Goal: Register for event/course

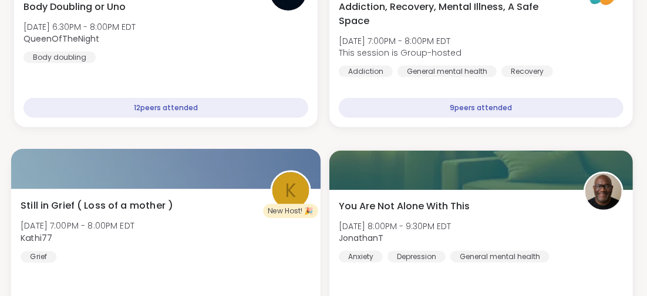
click at [256, 261] on div "Still in Grief ( Loss of a mother ) [DATE] 7:00PM - 8:00PM EDT Kathi77 Grief" at bounding box center [166, 230] width 290 height 65
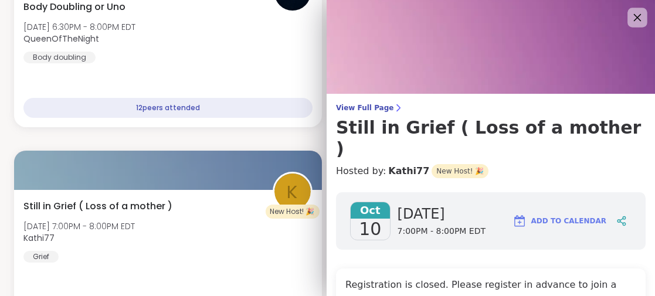
click at [630, 11] on icon at bounding box center [637, 17] width 15 height 15
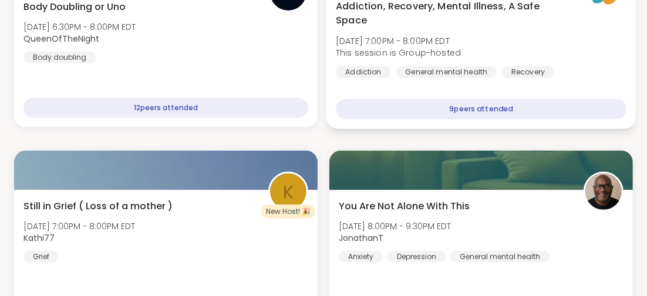
click at [593, 86] on div "Addiction, Recovery, Mental Illness, A Safe Space [DATE] 7:00PM - 8:00PM EDT Th…" at bounding box center [480, 59] width 309 height 140
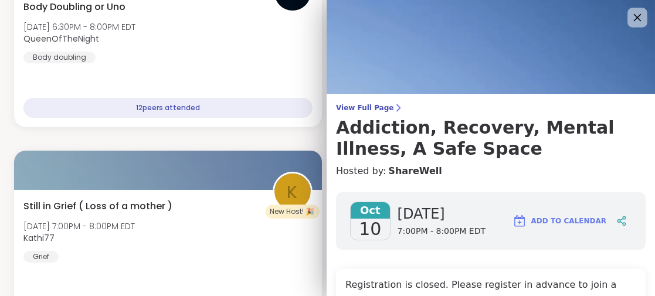
click at [630, 12] on icon at bounding box center [637, 17] width 15 height 15
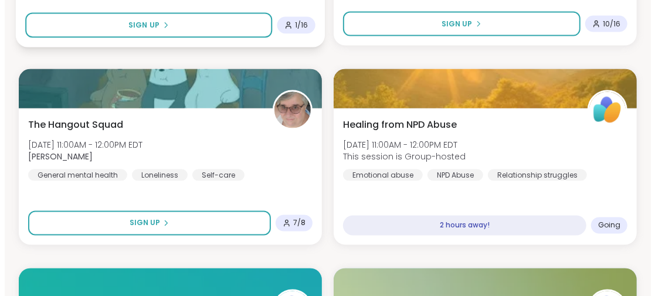
scroll to position [3181, 0]
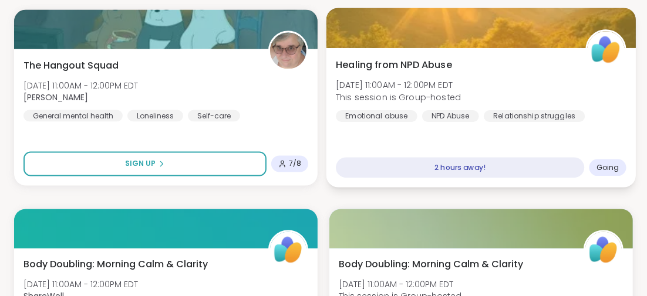
click at [406, 61] on span "Healing from NPD Abuse" at bounding box center [394, 65] width 116 height 14
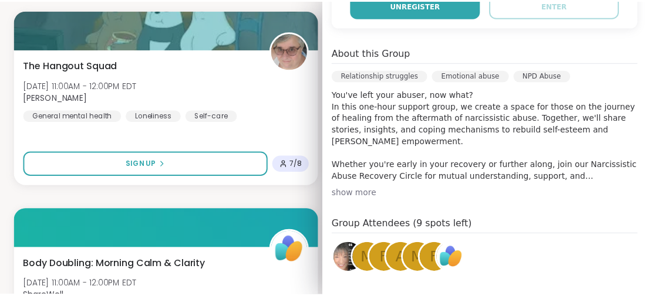
scroll to position [235, 0]
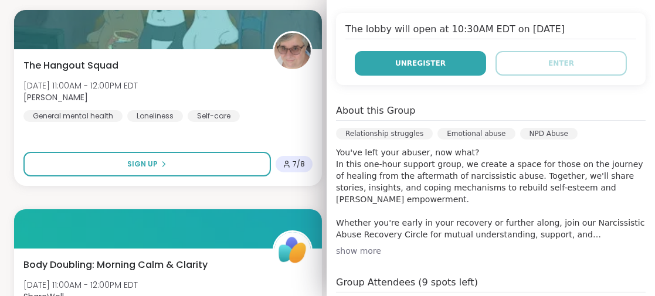
click at [402, 63] on span "Unregister" at bounding box center [421, 63] width 50 height 11
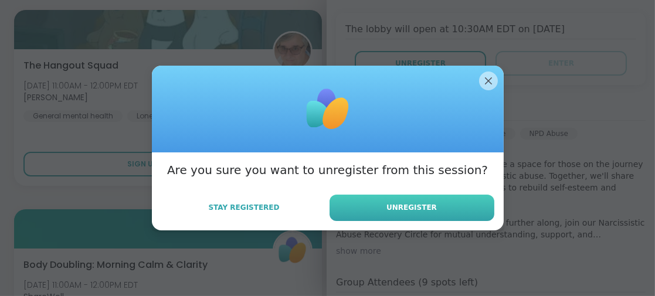
click at [401, 211] on span "Unregister" at bounding box center [412, 207] width 50 height 11
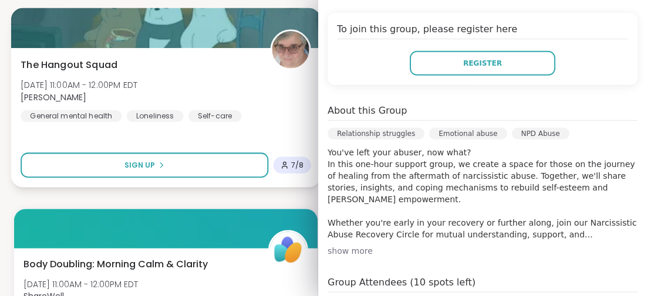
click at [239, 140] on div "The Hangout Squad [DATE] 11:00AM - 12:00PM EDT [PERSON_NAME] General mental hea…" at bounding box center [165, 118] width 309 height 140
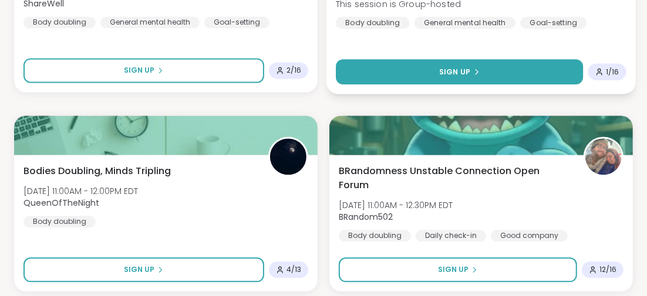
scroll to position [3517, 0]
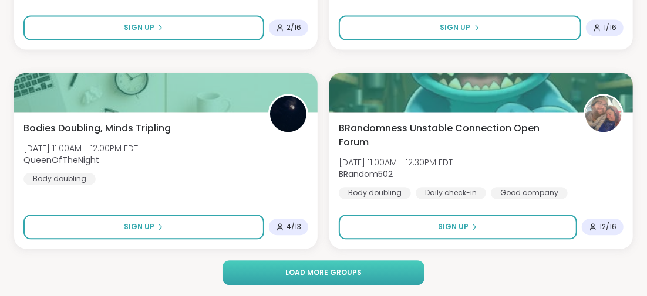
click at [341, 272] on span "Load more groups" at bounding box center [323, 273] width 76 height 11
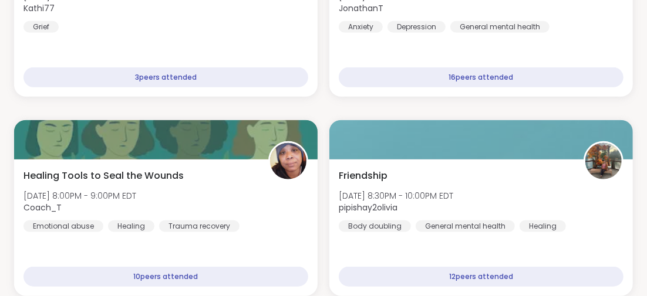
scroll to position [0, 0]
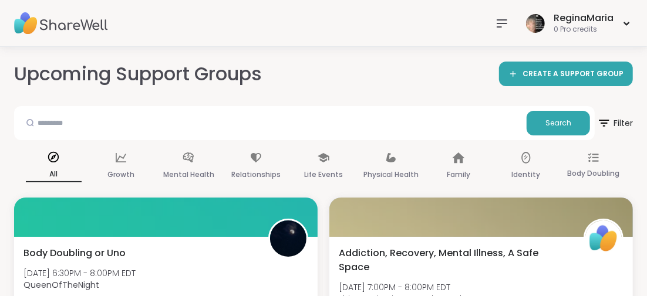
click at [498, 25] on icon at bounding box center [502, 23] width 14 height 14
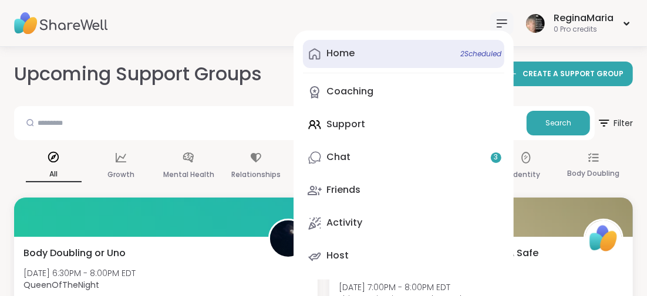
click at [487, 52] on span "2 Scheduled" at bounding box center [480, 53] width 41 height 9
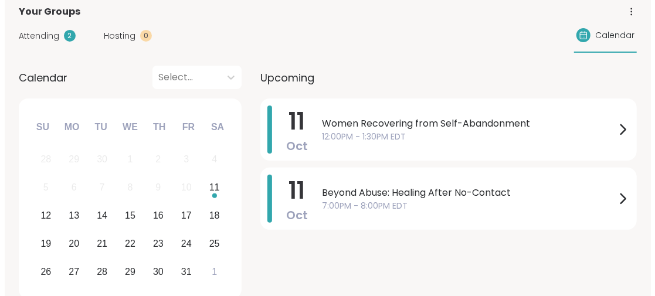
scroll to position [176, 0]
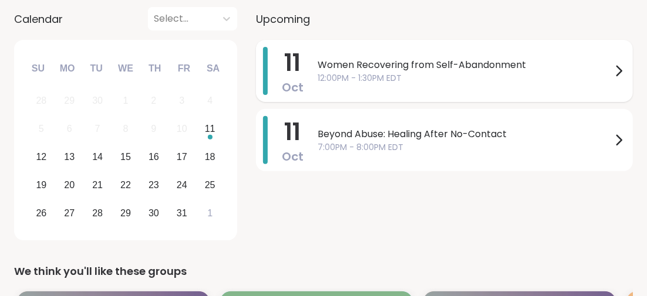
click at [350, 62] on span "Women Recovering from Self-Abandonment" at bounding box center [464, 65] width 294 height 14
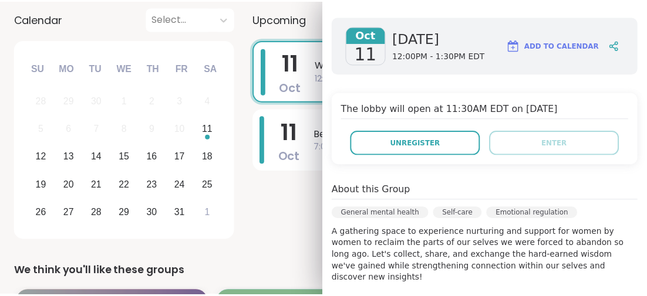
scroll to position [235, 0]
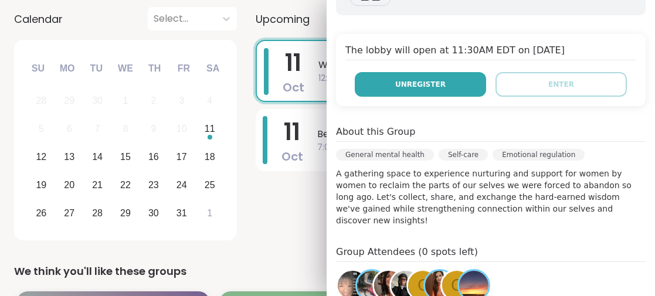
click at [388, 75] on button "Unregister" at bounding box center [420, 84] width 131 height 25
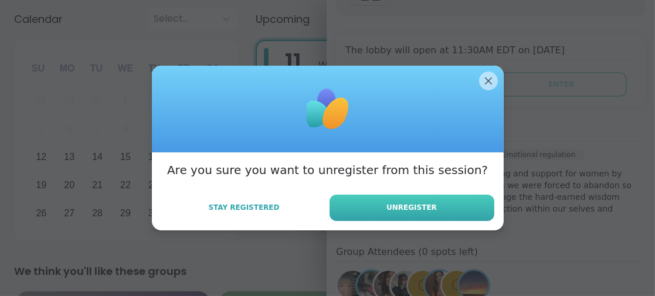
click at [417, 208] on span "Unregister" at bounding box center [412, 207] width 50 height 11
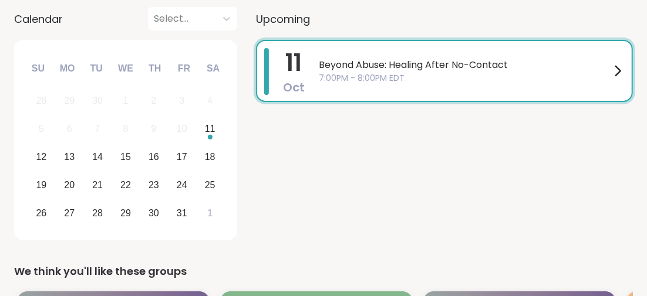
click at [483, 83] on span "7:00PM - 8:00PM EDT" at bounding box center [465, 78] width 292 height 12
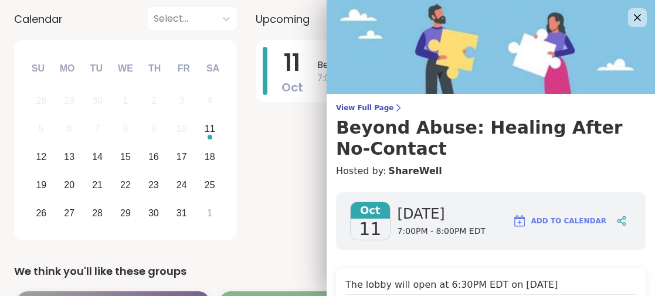
click at [273, 194] on div "[DATE] Beyond Abuse: Healing After No-Contact 7:00PM - 8:00PM EDT" at bounding box center [449, 142] width 386 height 205
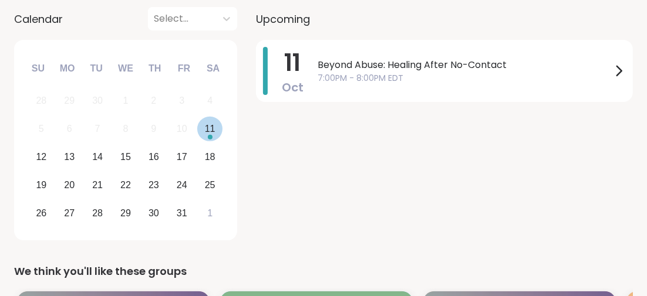
click at [208, 127] on div "11" at bounding box center [210, 129] width 11 height 16
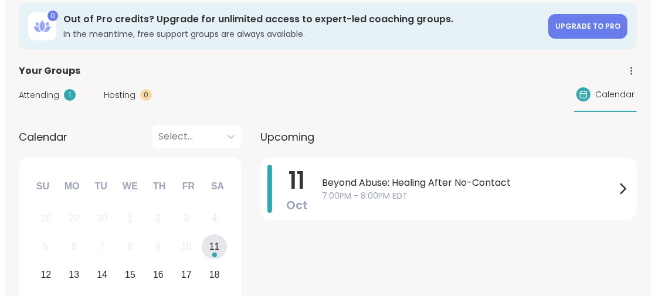
scroll to position [0, 0]
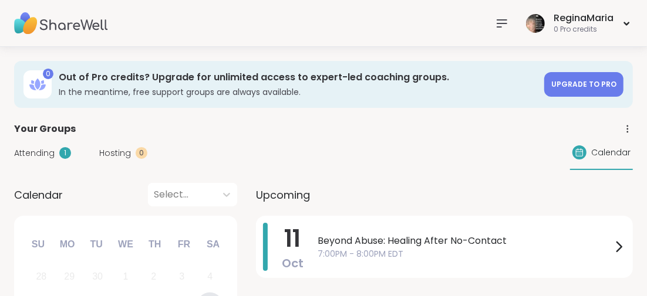
click at [501, 20] on icon at bounding box center [502, 23] width 14 height 14
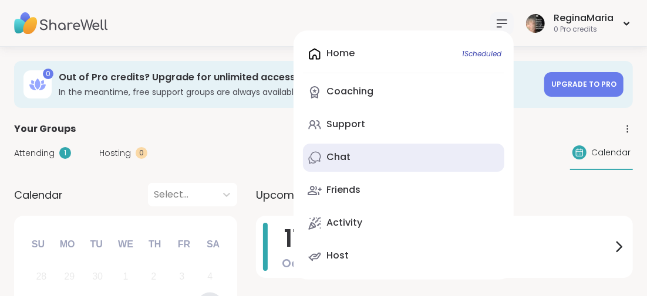
click at [337, 154] on div "Chat" at bounding box center [338, 157] width 24 height 13
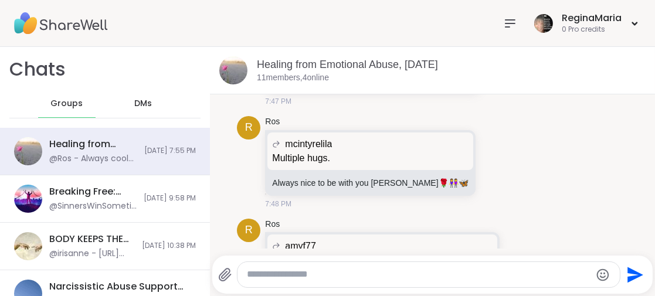
scroll to position [2671, 0]
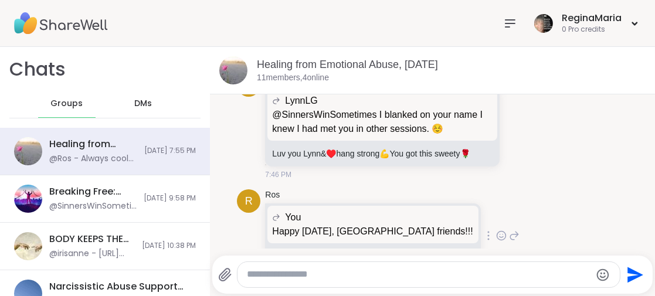
click at [496, 230] on icon at bounding box center [501, 236] width 11 height 12
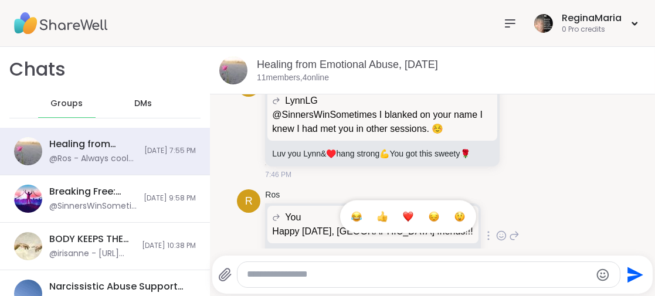
click at [403, 212] on div "Select Reaction: Heart" at bounding box center [408, 217] width 11 height 11
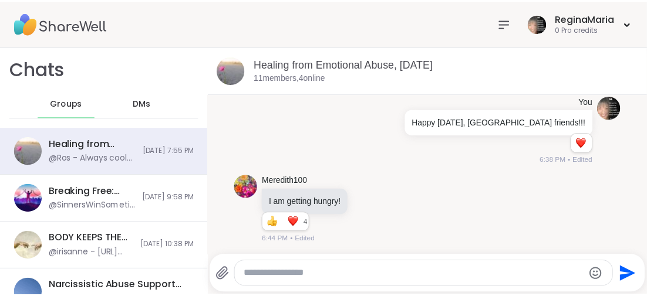
scroll to position [793, 0]
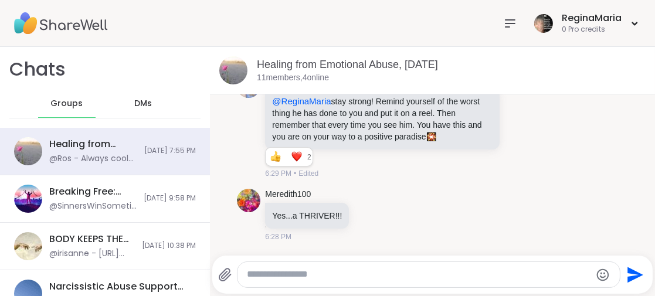
drag, startPoint x: 491, startPoint y: 20, endPoint x: 482, endPoint y: 16, distance: 9.5
click at [499, 19] on nav at bounding box center [510, 23] width 23 height 23
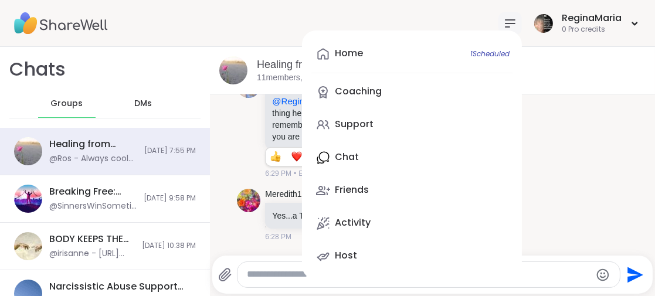
click at [503, 23] on icon at bounding box center [510, 23] width 14 height 14
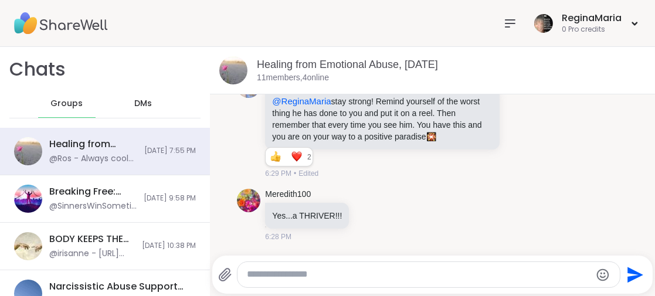
click at [506, 23] on icon at bounding box center [510, 23] width 9 height 7
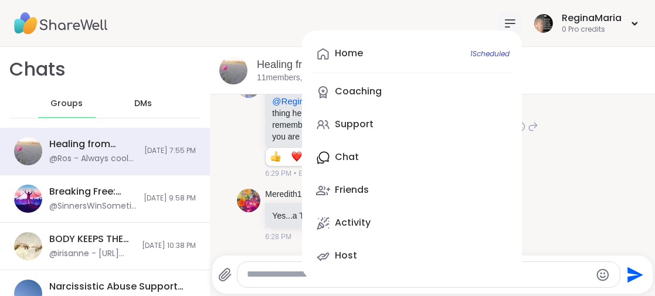
click at [343, 124] on div "Support" at bounding box center [354, 124] width 39 height 13
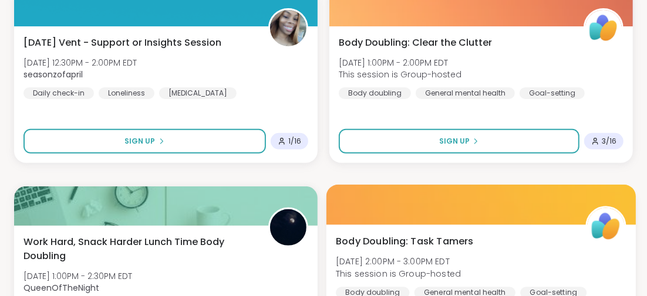
scroll to position [2465, 0]
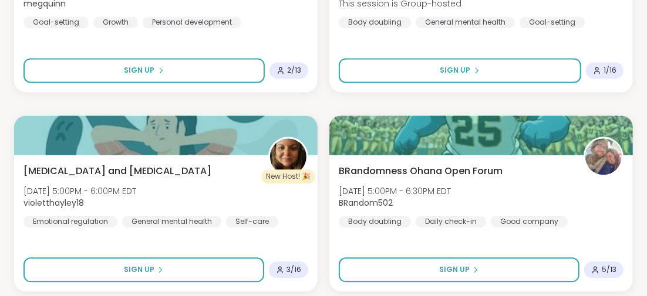
scroll to position [3517, 0]
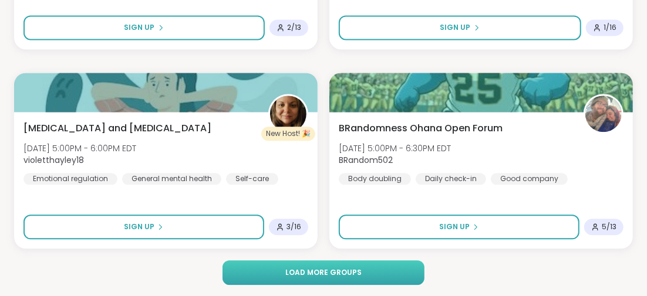
click at [370, 266] on button "Load more groups" at bounding box center [322, 273] width 201 height 25
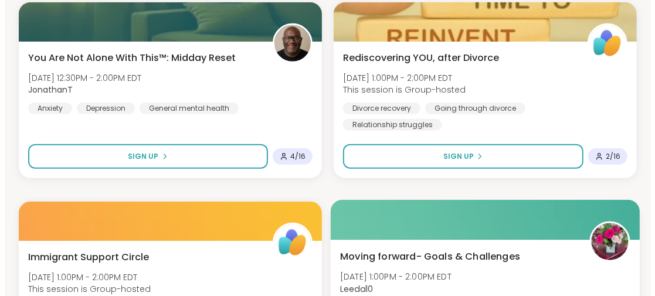
scroll to position [6920, 0]
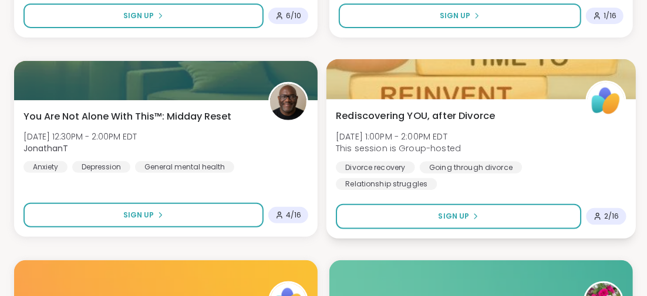
click at [404, 111] on span "Rediscovering YOU, after Divorce" at bounding box center [415, 116] width 159 height 14
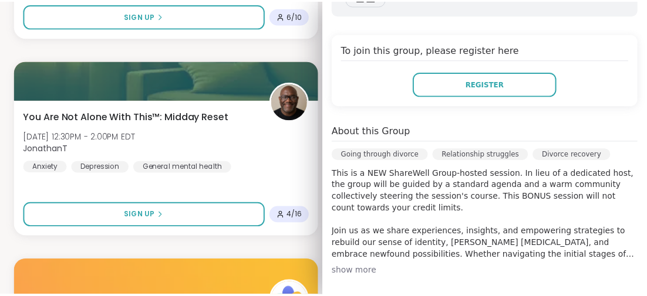
scroll to position [293, 0]
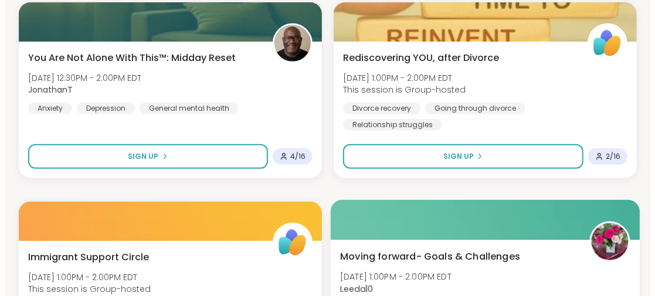
scroll to position [7038, 0]
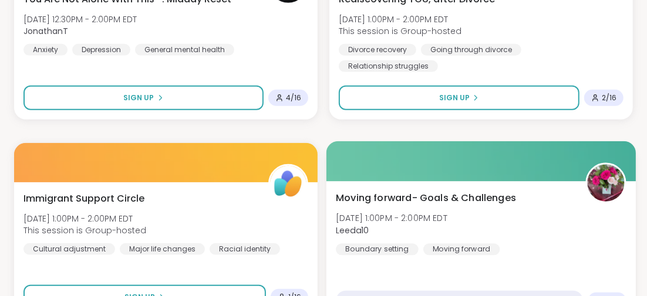
click at [416, 195] on span "Moving forward- Goals & Challenges" at bounding box center [426, 198] width 180 height 14
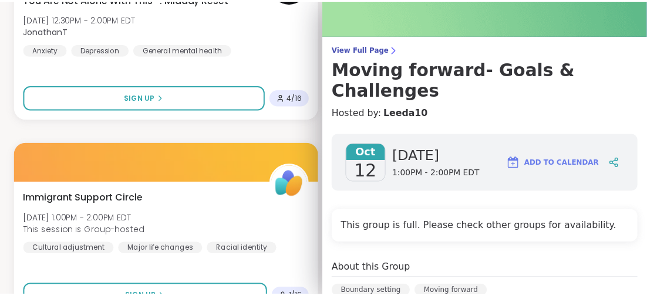
scroll to position [0, 0]
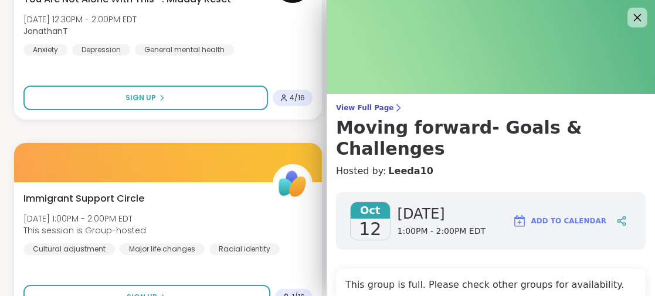
click at [630, 14] on icon at bounding box center [637, 17] width 15 height 15
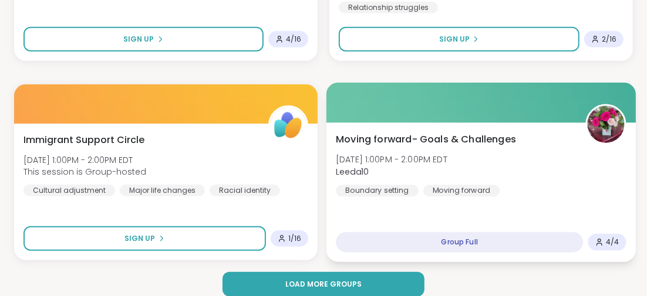
scroll to position [7107, 0]
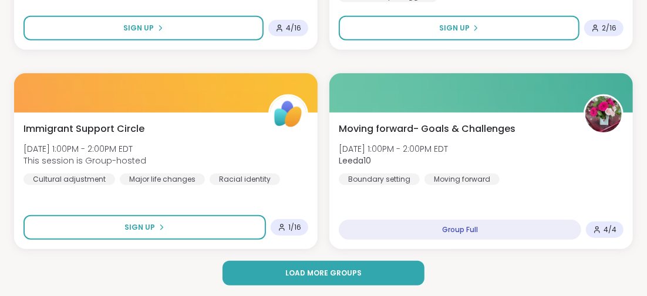
click at [354, 268] on span "Load more groups" at bounding box center [323, 273] width 76 height 11
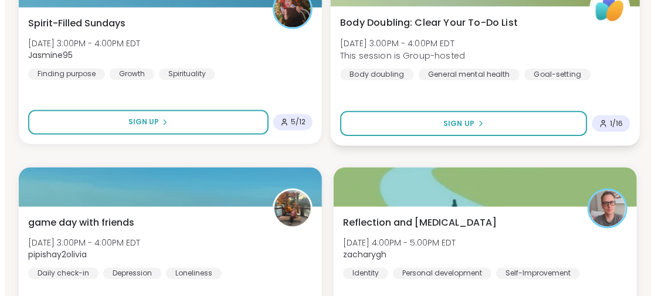
scroll to position [7870, 0]
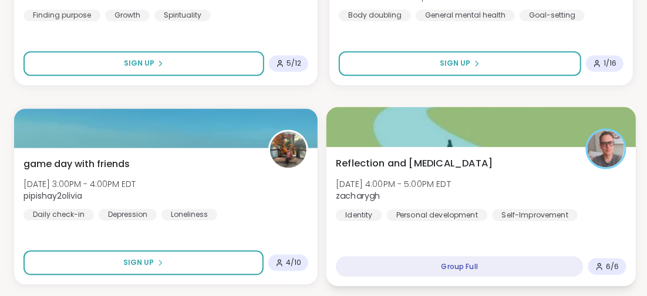
click at [431, 157] on span "Reflection and Self-improvement" at bounding box center [414, 163] width 157 height 14
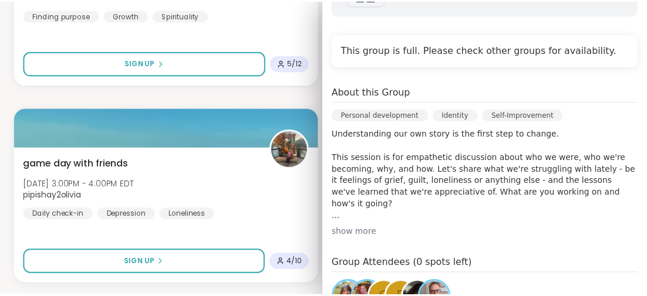
scroll to position [293, 0]
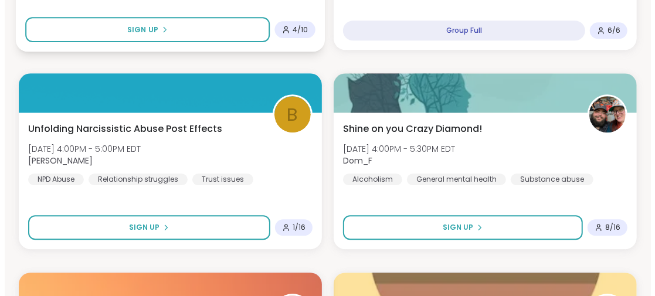
scroll to position [8164, 0]
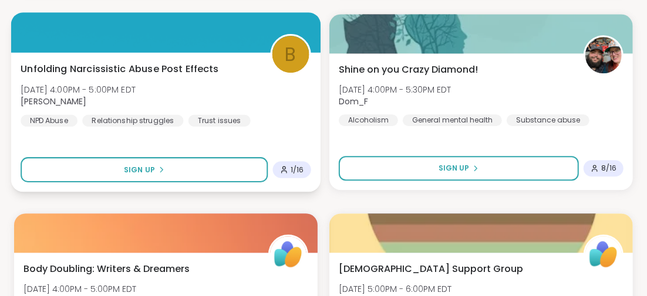
click at [49, 67] on span "Unfolding Narcissistic Abuse Post Effects" at bounding box center [120, 69] width 198 height 14
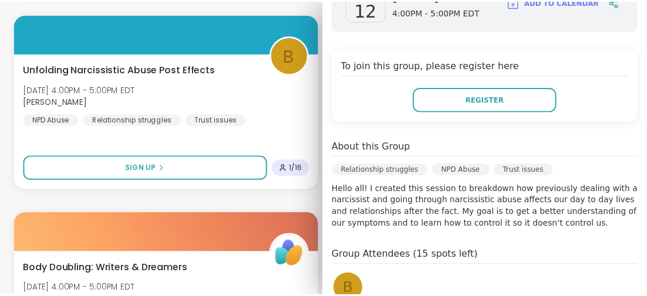
scroll to position [160, 0]
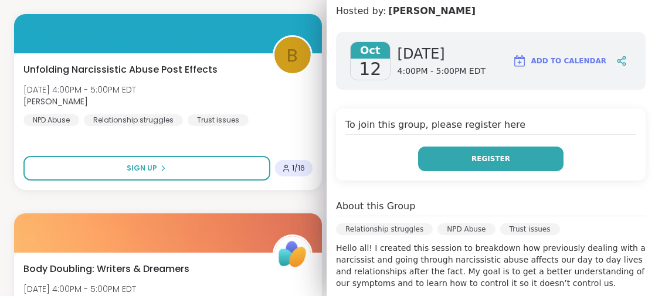
click at [455, 162] on button "Register" at bounding box center [491, 159] width 146 height 25
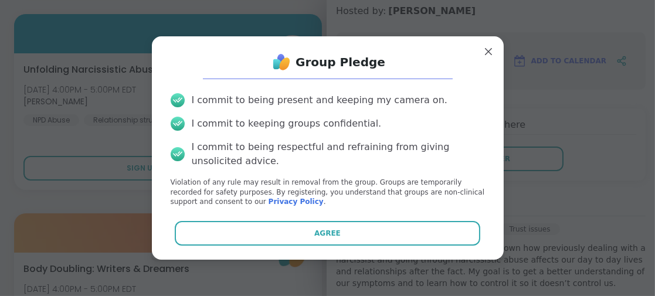
click at [345, 228] on button "Agree" at bounding box center [328, 233] width 306 height 25
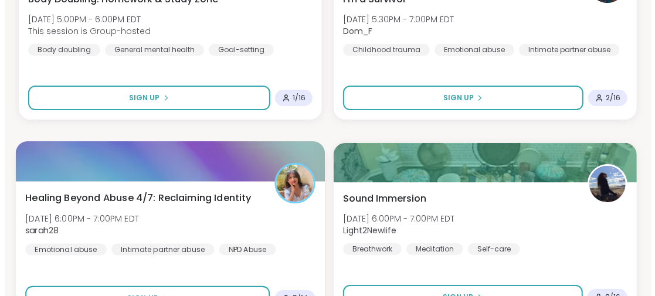
scroll to position [8692, 0]
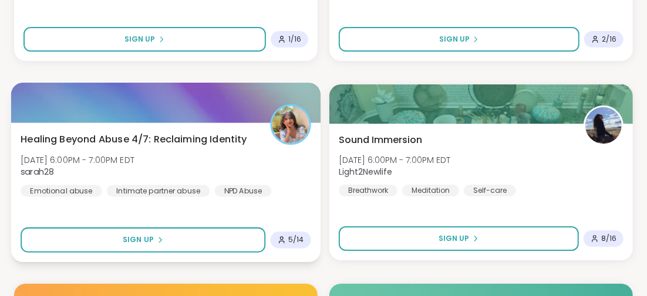
click at [182, 140] on span "Healing Beyond Abuse 4/7: Reclaiming Identity" at bounding box center [134, 139] width 227 height 14
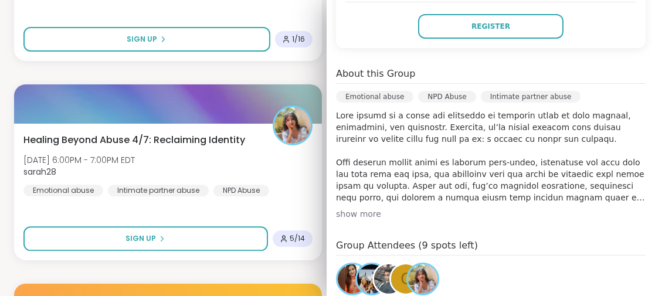
scroll to position [352, 0]
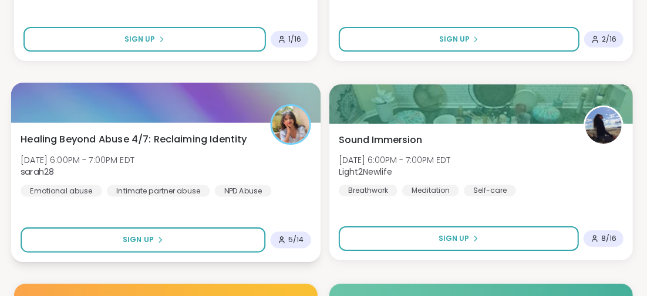
click at [128, 137] on span "Healing Beyond Abuse 4/7: Reclaiming Identity" at bounding box center [134, 139] width 227 height 14
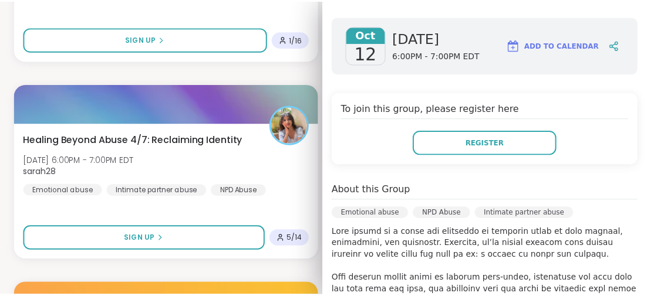
scroll to position [235, 0]
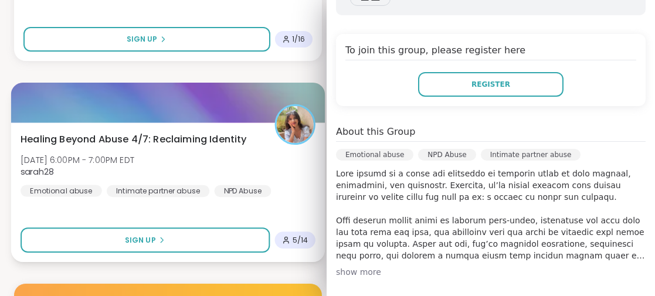
click at [232, 210] on div "Healing Beyond Abuse 4/7: Reclaiming Identity Sun, Oct 12 | 6:00PM - 7:00PM EDT…" at bounding box center [168, 193] width 314 height 140
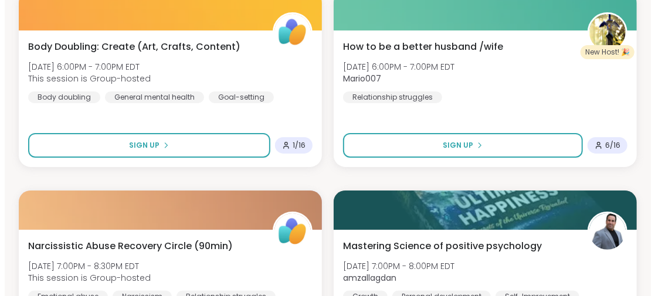
scroll to position [9044, 0]
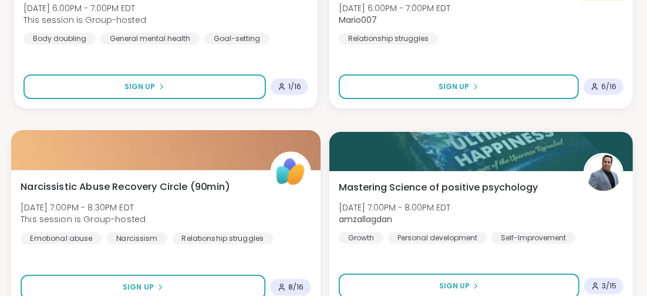
click at [151, 187] on span "Narcissistic Abuse Recovery Circle (90min)" at bounding box center [125, 187] width 209 height 14
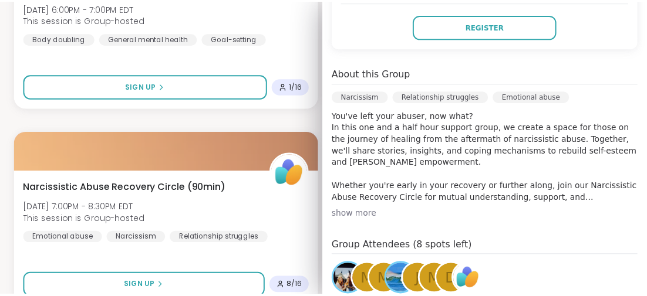
scroll to position [352, 0]
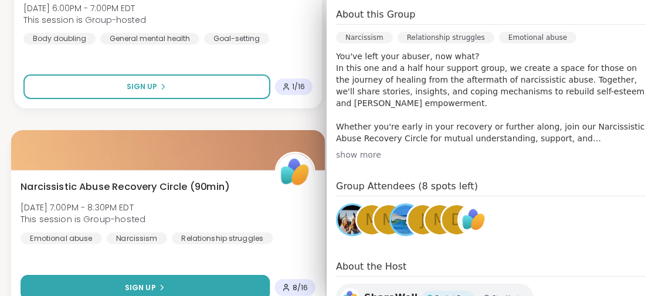
click at [146, 280] on button "Sign Up" at bounding box center [145, 287] width 249 height 25
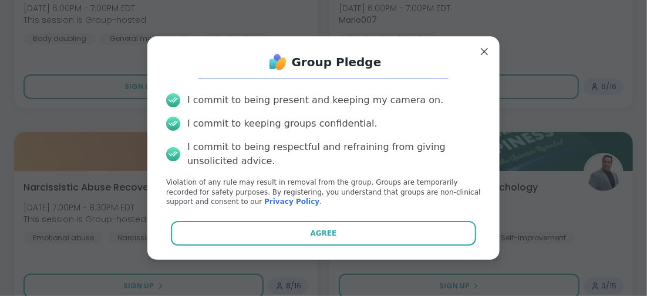
drag, startPoint x: 332, startPoint y: 235, endPoint x: 390, endPoint y: 211, distance: 63.1
click at [332, 235] on button "Agree" at bounding box center [324, 233] width 306 height 25
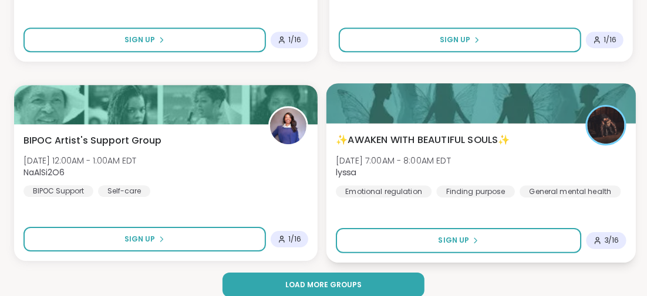
scroll to position [10699, 0]
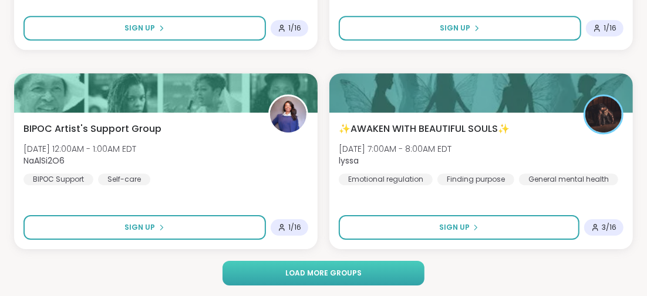
click at [370, 265] on button "Load more groups" at bounding box center [322, 273] width 201 height 25
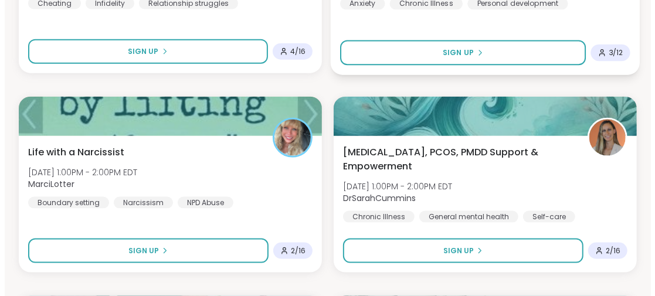
scroll to position [11931, 0]
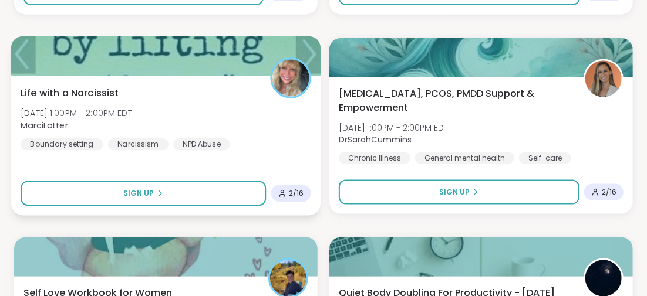
click at [107, 89] on span "Life with a Narcissist" at bounding box center [70, 93] width 98 height 14
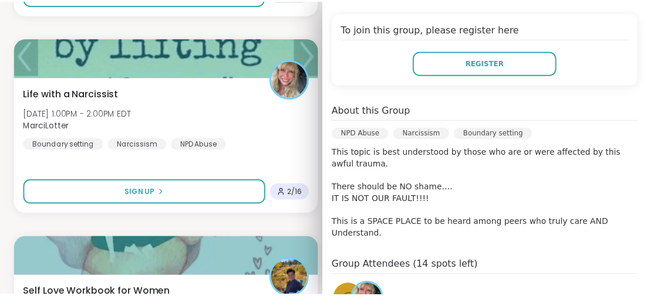
scroll to position [293, 0]
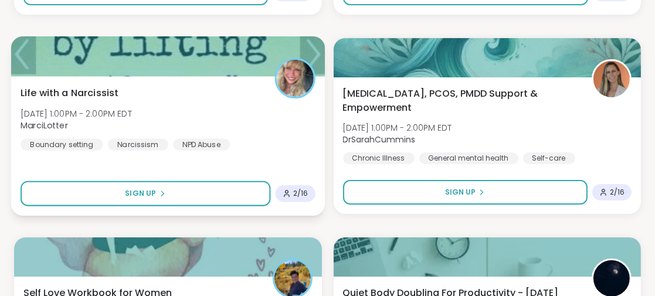
click at [212, 163] on div "Life with a Narcissist Mon, Oct 13 | 1:00PM - 2:00PM EDT MarciLotter Boundary s…" at bounding box center [168, 146] width 314 height 140
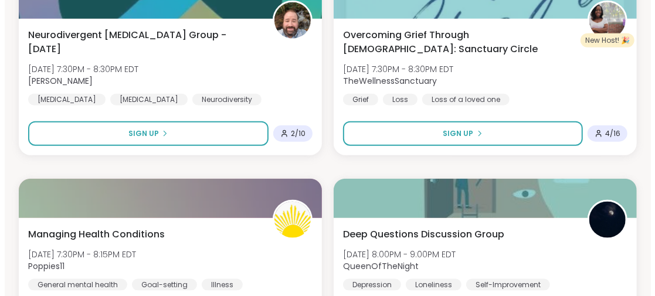
scroll to position [14044, 0]
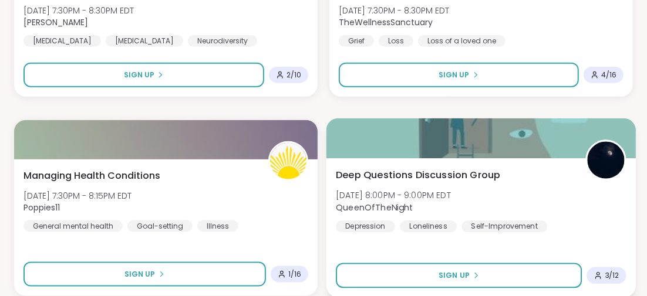
click at [443, 173] on span "Deep Questions Discussion Group" at bounding box center [418, 175] width 165 height 14
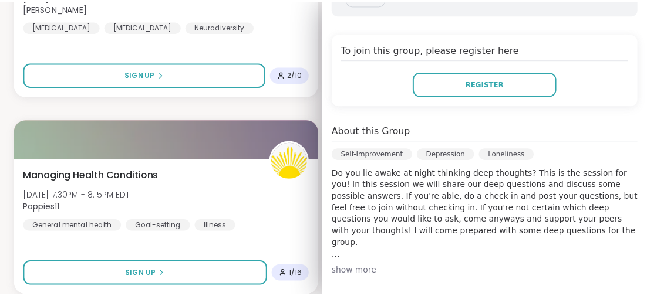
scroll to position [293, 0]
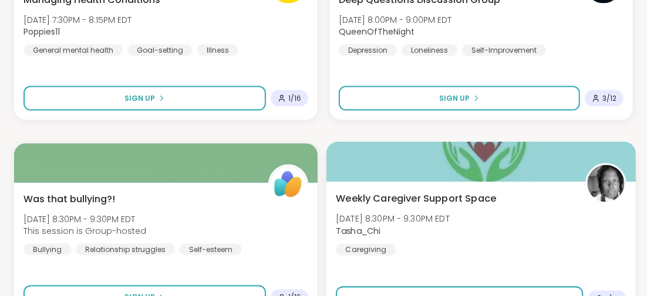
scroll to position [14278, 0]
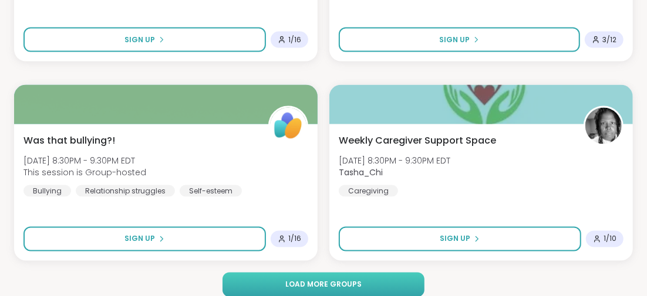
click at [345, 280] on span "Load more groups" at bounding box center [323, 285] width 76 height 11
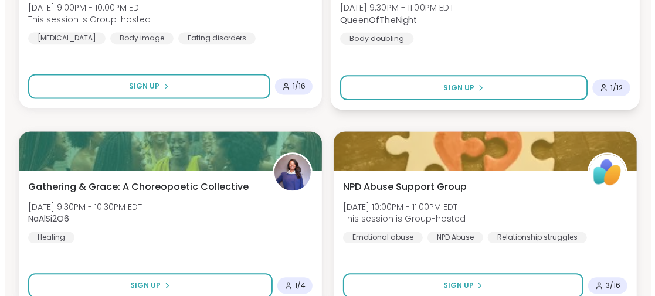
scroll to position [14689, 0]
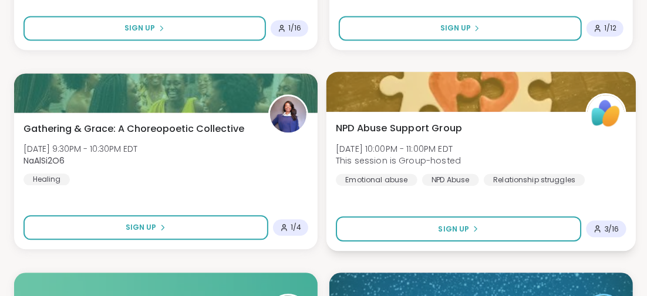
click at [417, 127] on span "NPD Abuse Support Group" at bounding box center [399, 128] width 126 height 14
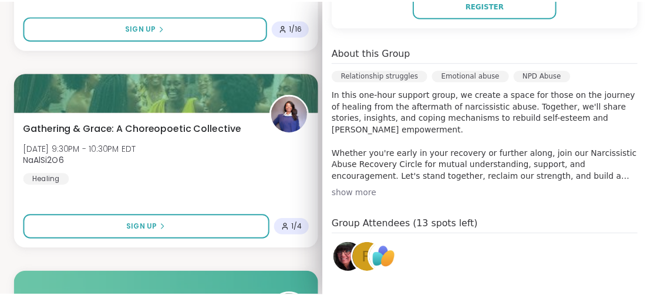
scroll to position [235, 0]
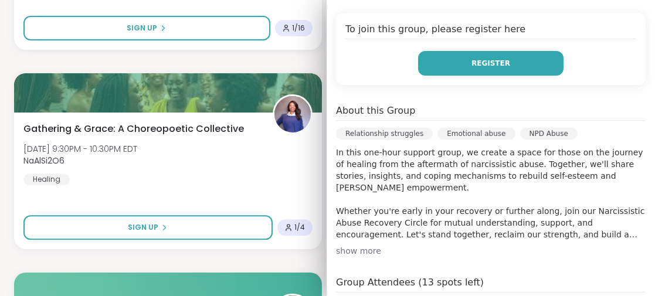
click at [472, 62] on span "Register" at bounding box center [491, 63] width 39 height 11
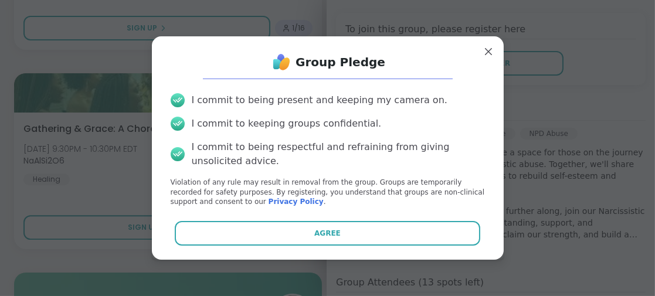
click at [363, 229] on button "Agree" at bounding box center [328, 233] width 306 height 25
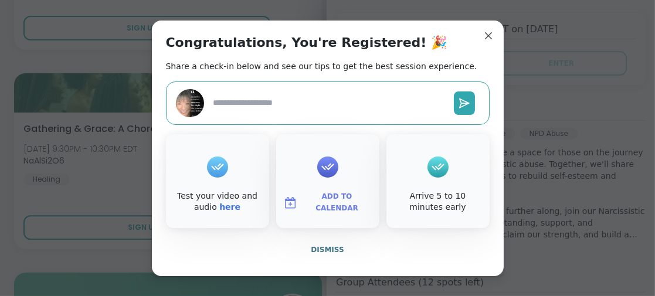
type textarea "*"
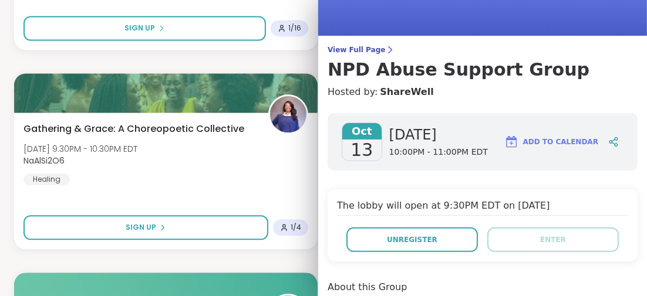
scroll to position [0, 0]
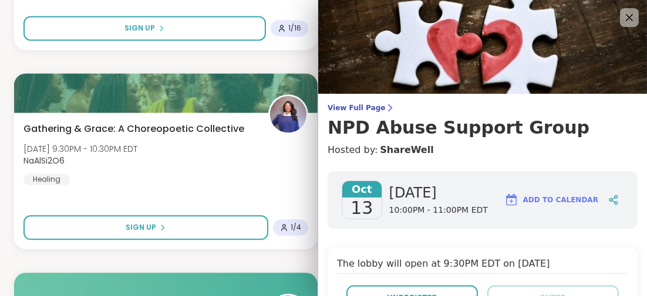
click at [622, 19] on icon at bounding box center [629, 18] width 14 height 14
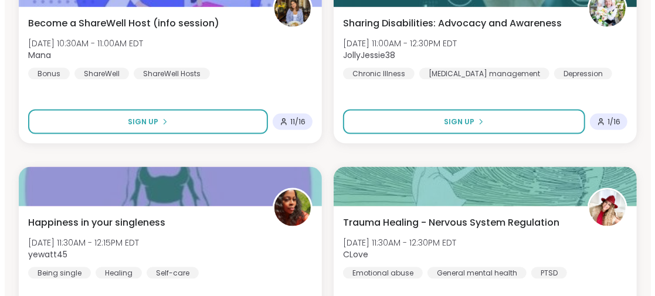
scroll to position [16450, 0]
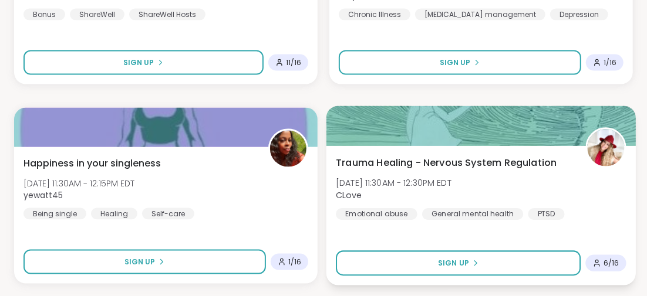
click at [483, 163] on span "Trauma Healing - Nervous System Regulation" at bounding box center [446, 163] width 221 height 14
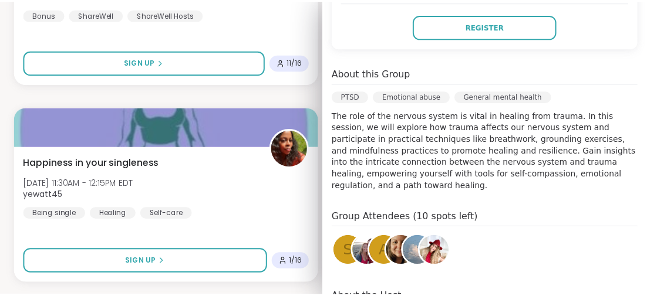
scroll to position [235, 0]
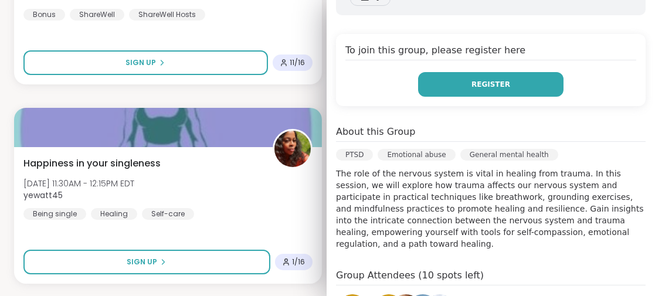
click at [481, 91] on button "Register" at bounding box center [491, 84] width 146 height 25
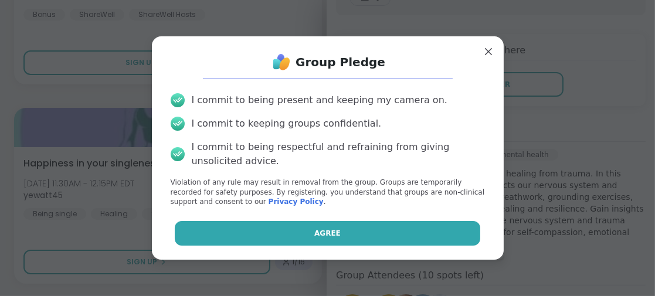
click at [347, 228] on button "Agree" at bounding box center [328, 233] width 306 height 25
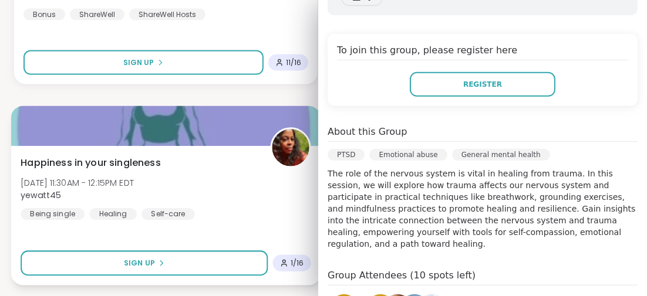
click at [35, 233] on div "Happiness in your singleness Tue, Oct 14 | 11:30AM - 12:15PM EDT yewatt45 Being…" at bounding box center [165, 216] width 309 height 140
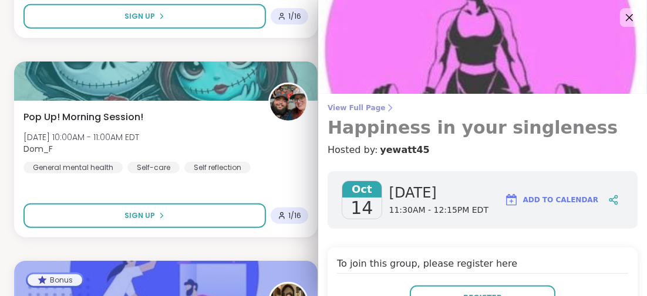
scroll to position [15687, 0]
